Goal: Task Accomplishment & Management: Use online tool/utility

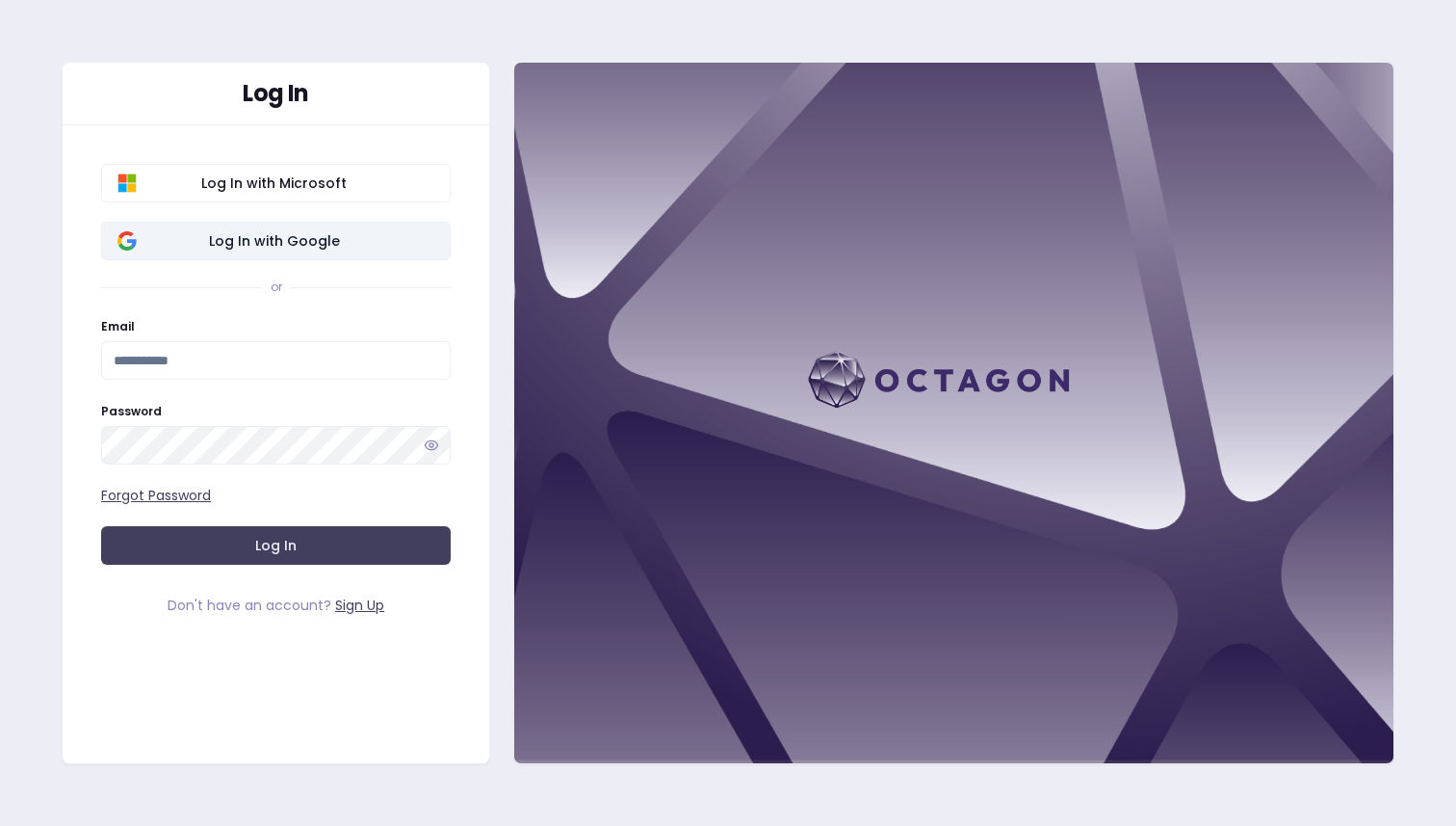
click at [264, 246] on span "Log In with Google" at bounding box center [274, 241] width 320 height 19
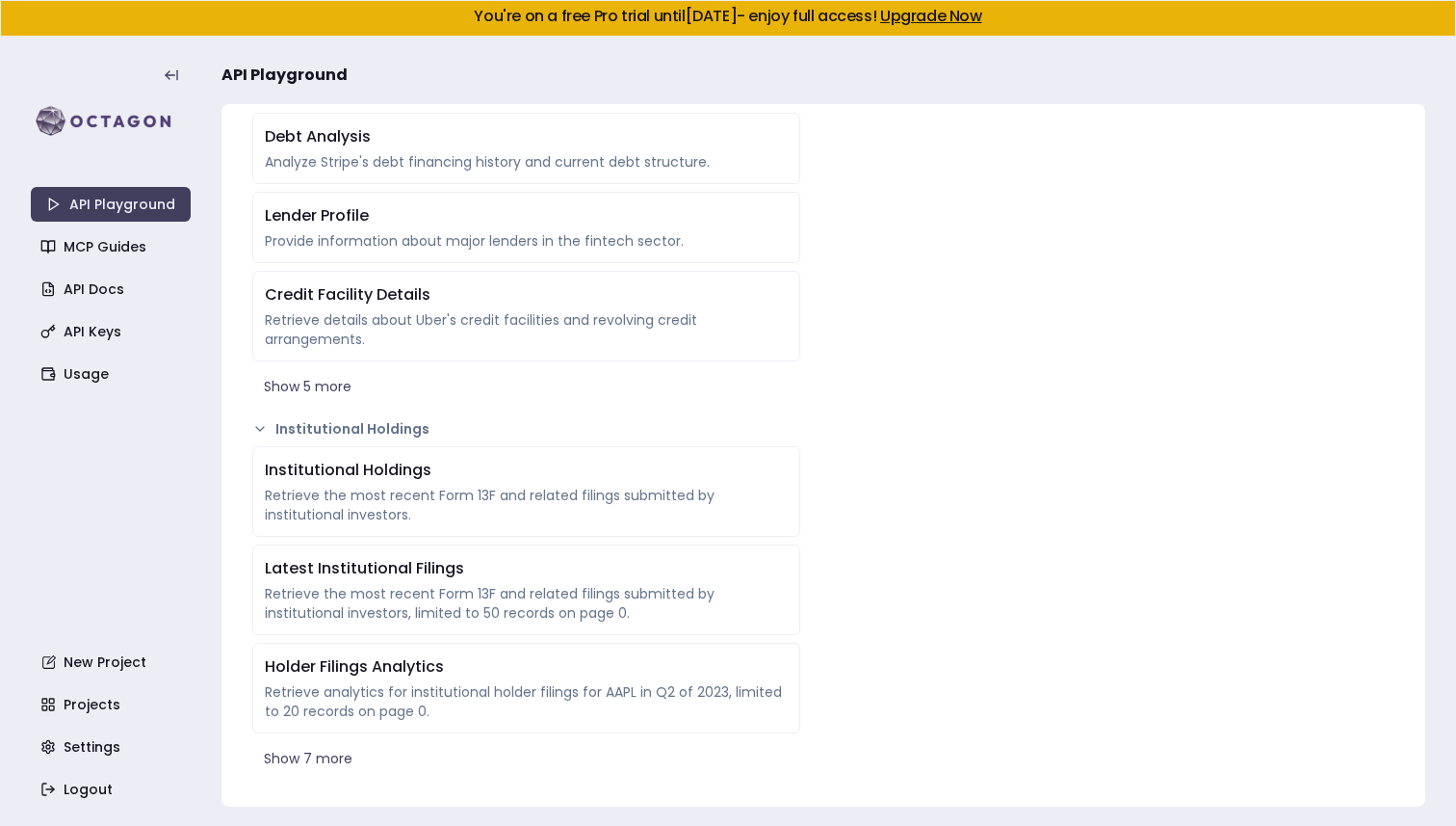
scroll to position [3929, 0]
click at [303, 760] on button "Show 7 more" at bounding box center [526, 759] width 548 height 35
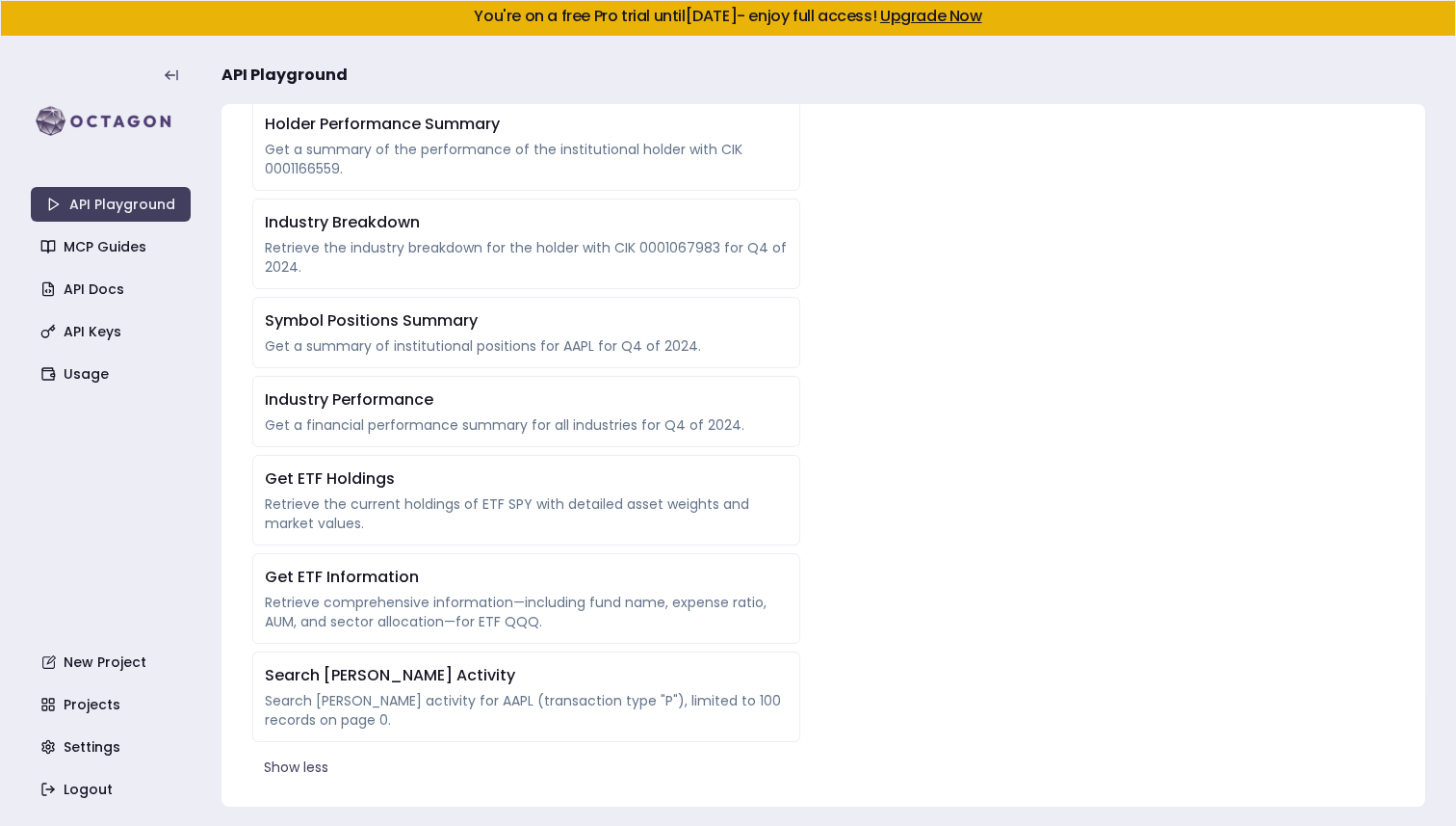
scroll to position [4579, 0]
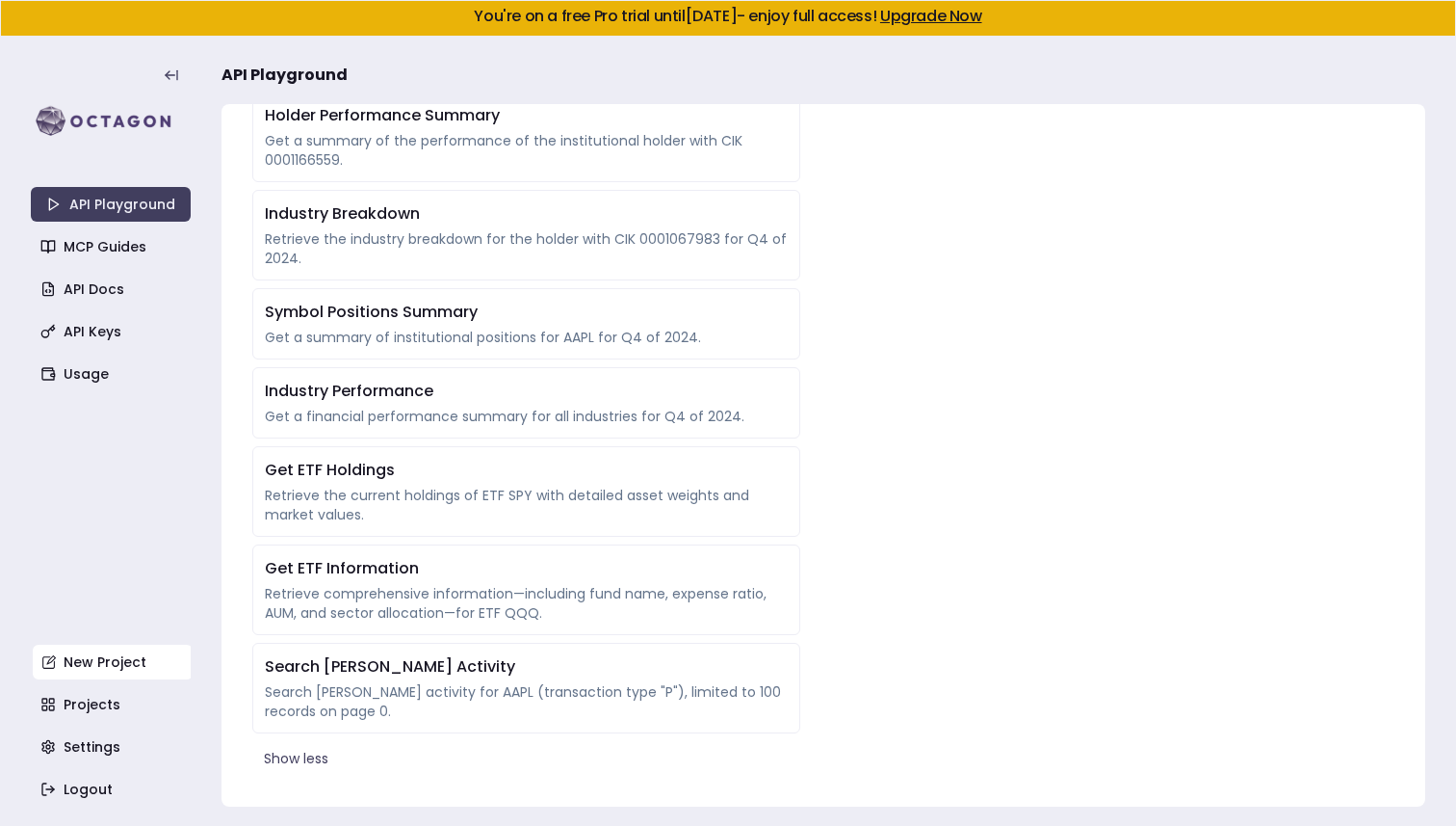
click at [113, 667] on link "New Project" at bounding box center [113, 662] width 160 height 35
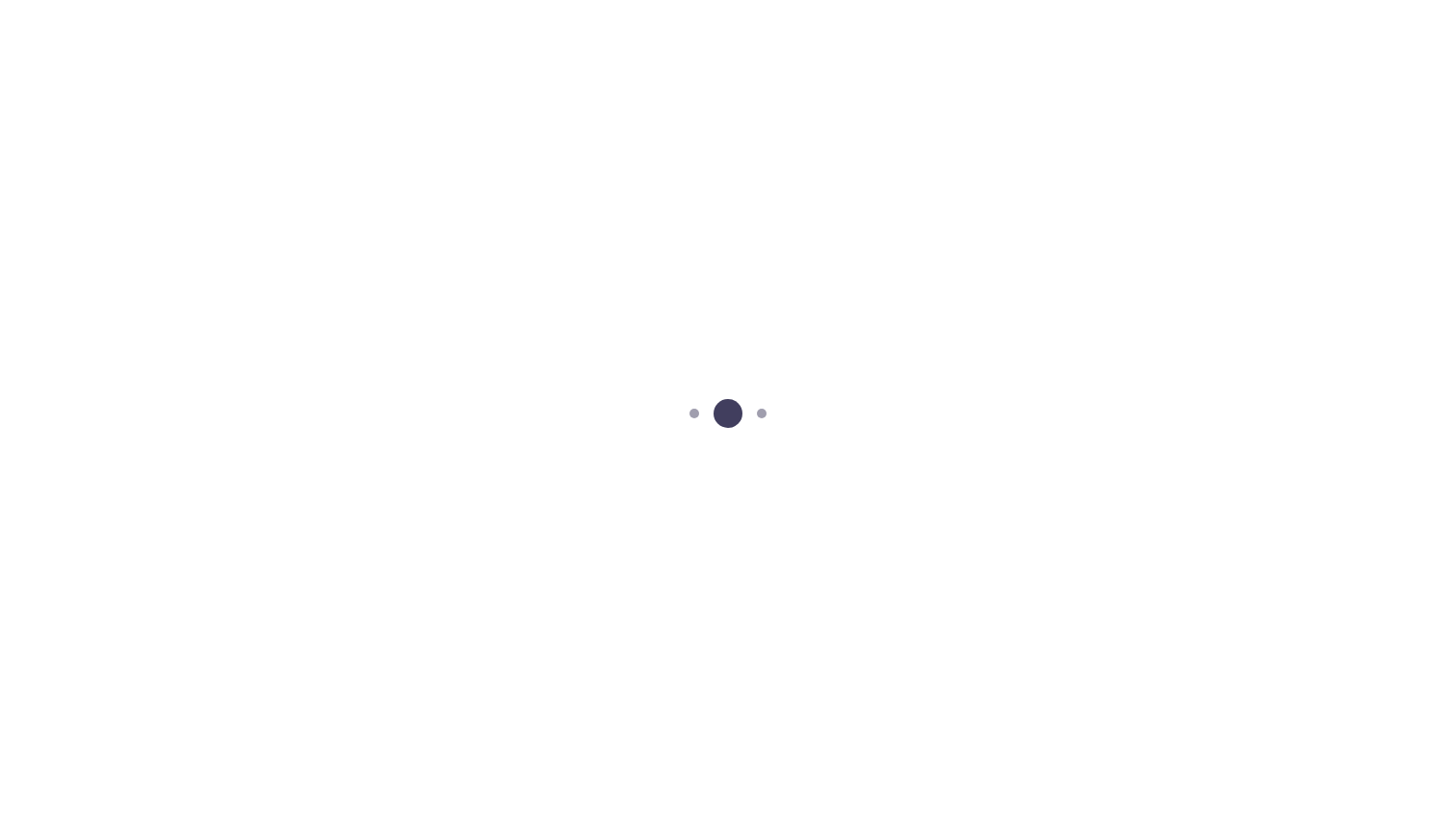
scroll to position [37, 0]
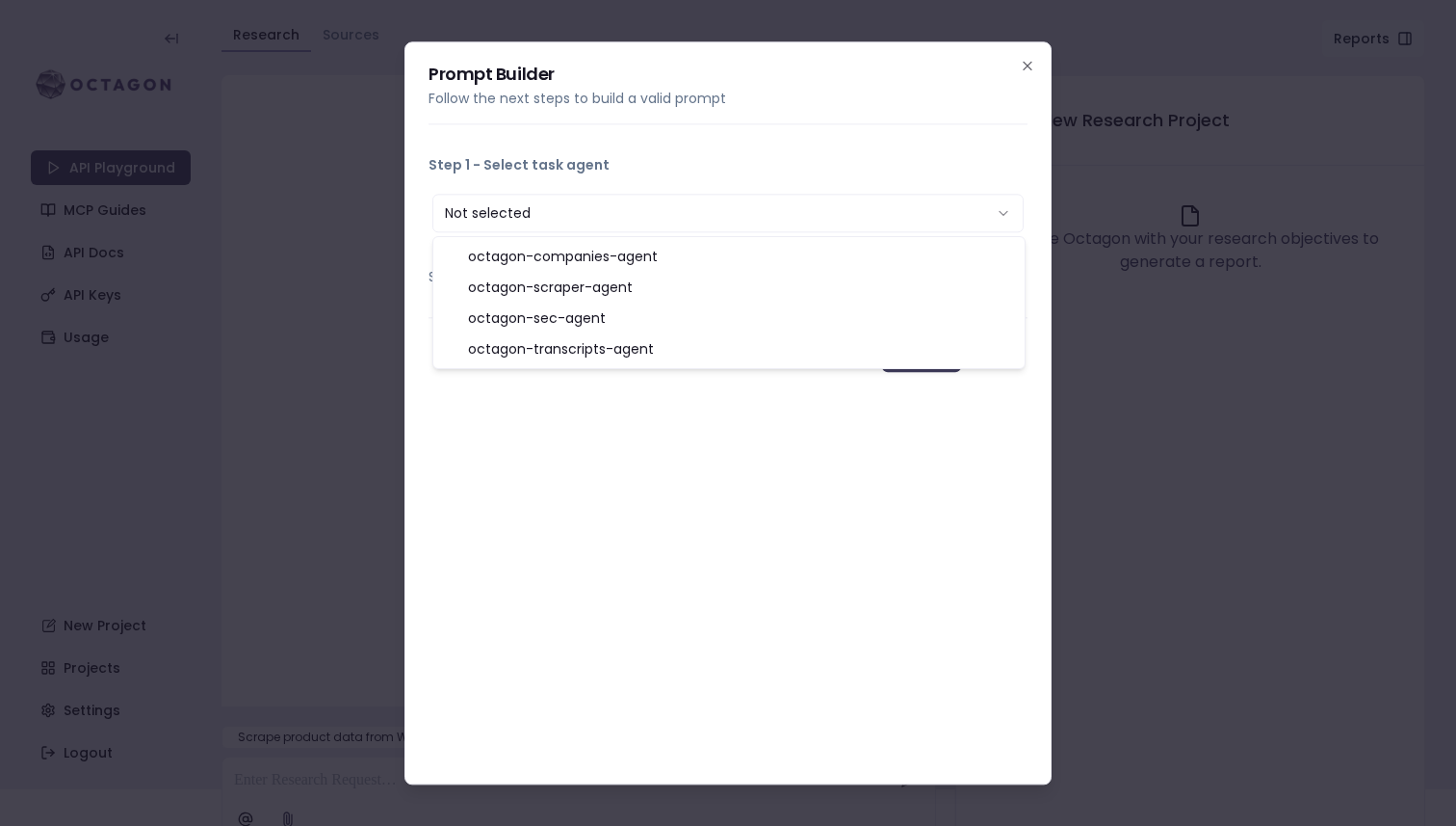
click at [993, 218] on button "Not selected" at bounding box center [728, 213] width 591 height 39
select select "**********"
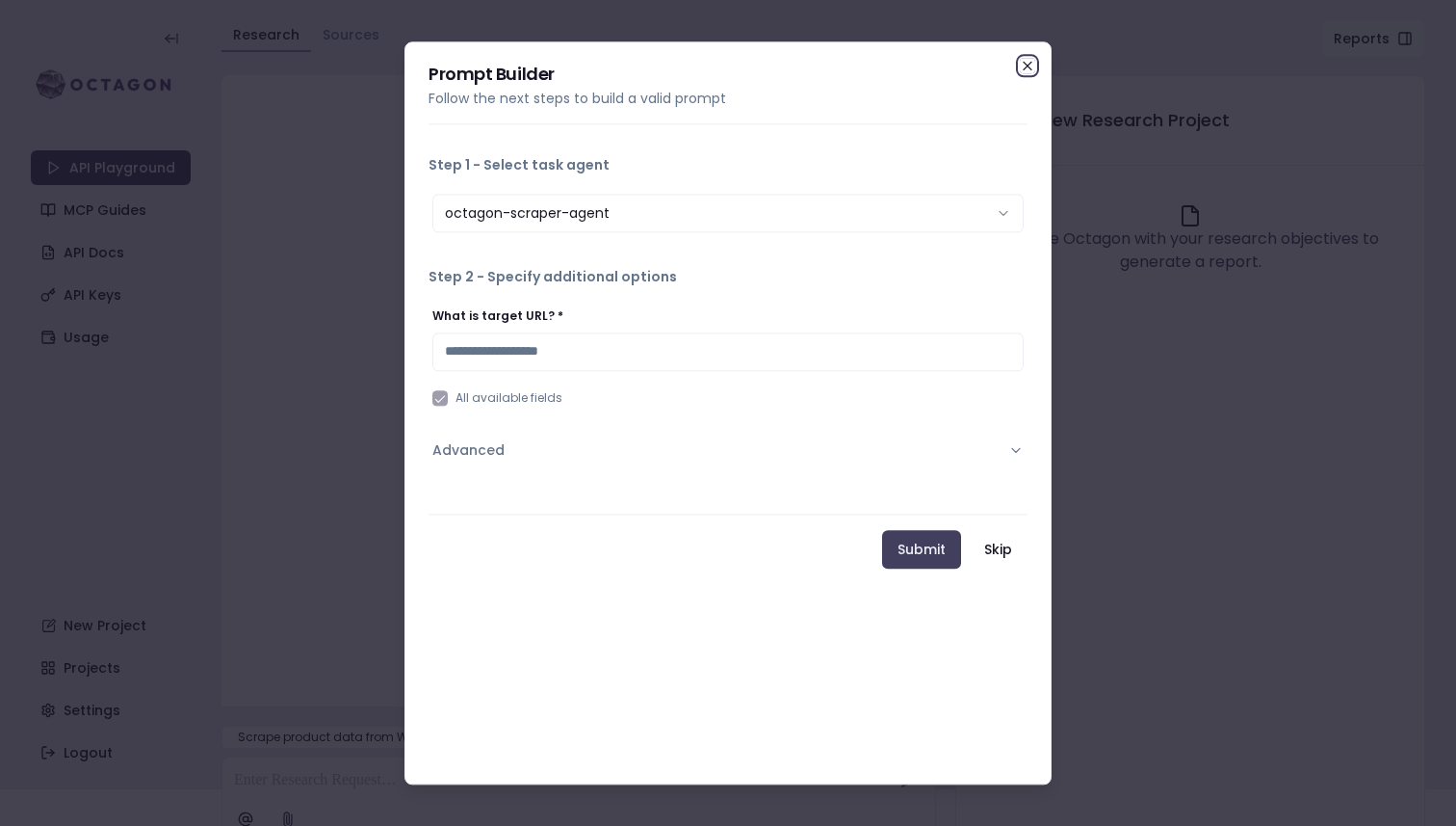
click at [1025, 62] on icon "button" at bounding box center [1027, 65] width 8 height 8
